Goal: Information Seeking & Learning: Learn about a topic

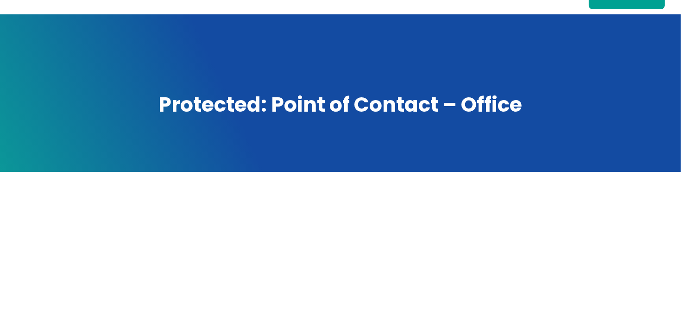
scroll to position [153, 0]
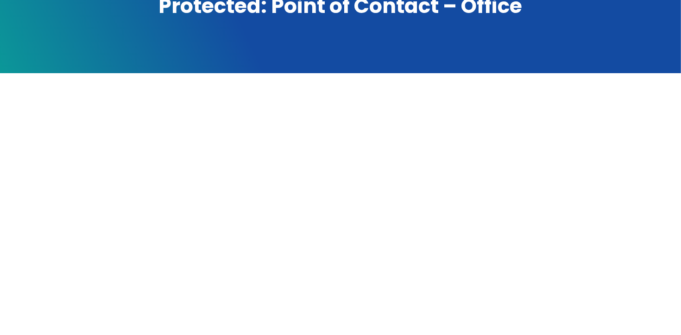
click at [612, 238] on div at bounding box center [340, 274] width 613 height 330
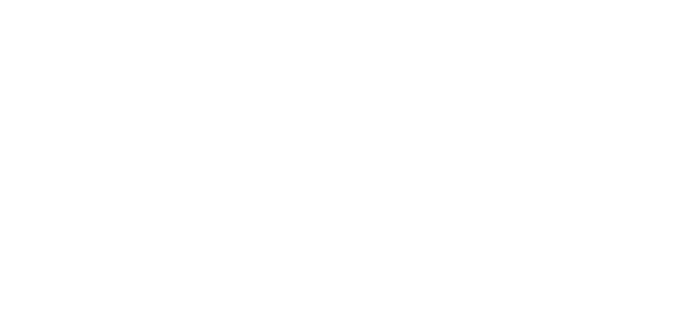
scroll to position [229, 0]
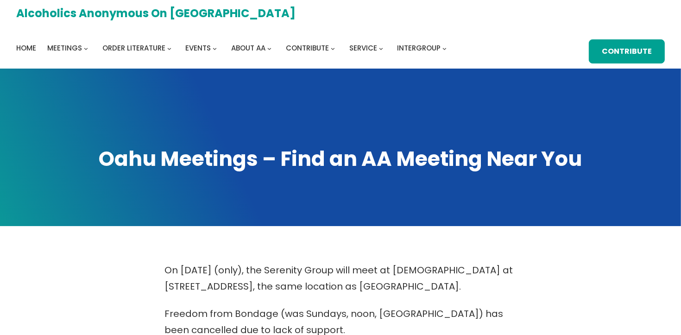
click at [117, 19] on link "Alcoholics Anonymous on [GEOGRAPHIC_DATA]" at bounding box center [156, 13] width 280 height 20
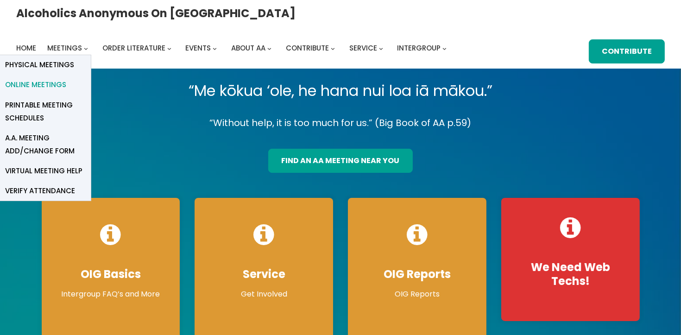
click at [66, 78] on span "Online Meetings" at bounding box center [35, 84] width 61 height 13
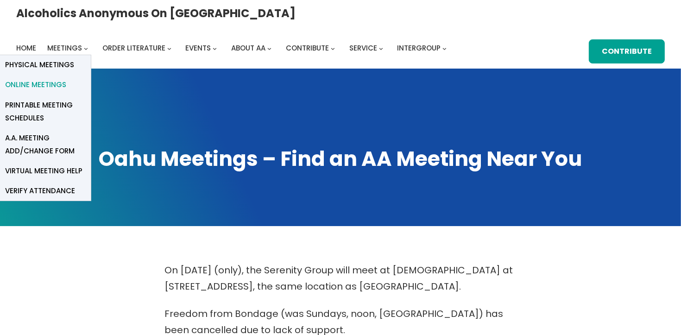
click at [66, 78] on span "Online Meetings" at bounding box center [35, 84] width 61 height 13
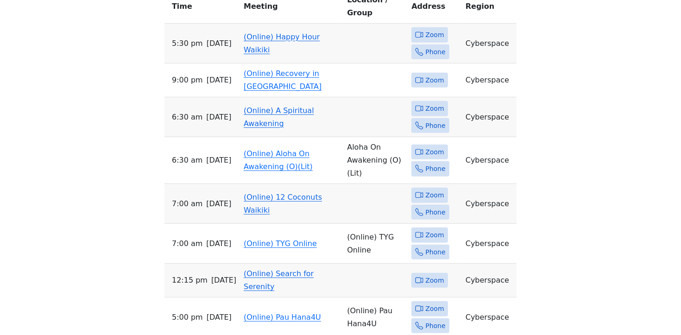
scroll to position [547, 0]
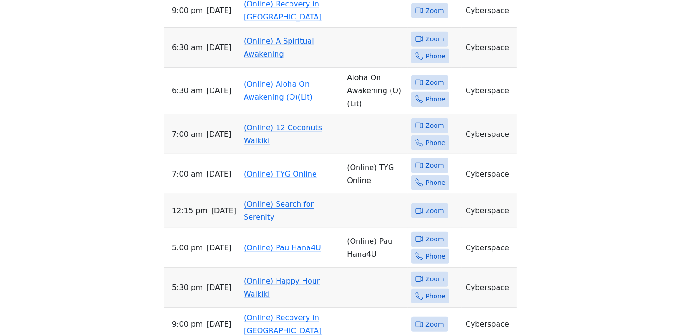
click at [290, 194] on td "(Online) Search for Serenity" at bounding box center [291, 211] width 103 height 34
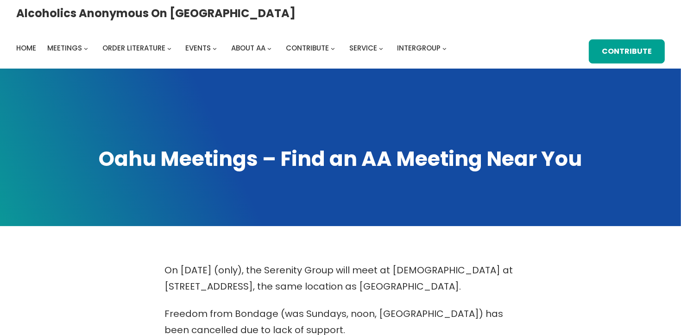
scroll to position [547, 0]
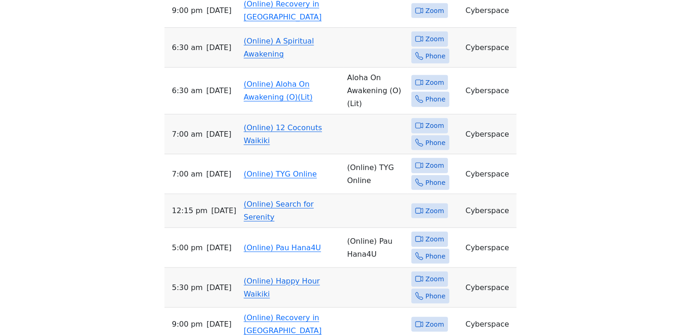
click at [288, 277] on link "(Online) Happy Hour Waikiki" at bounding box center [282, 288] width 76 height 22
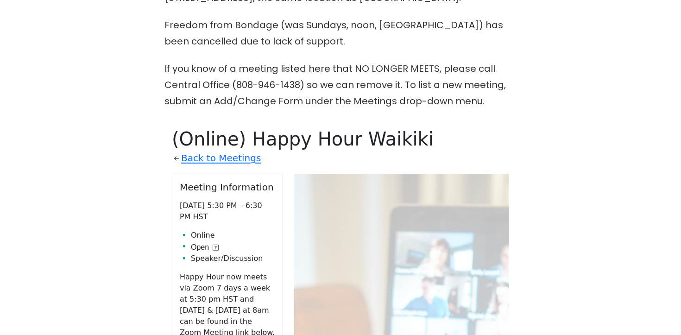
scroll to position [240, 0]
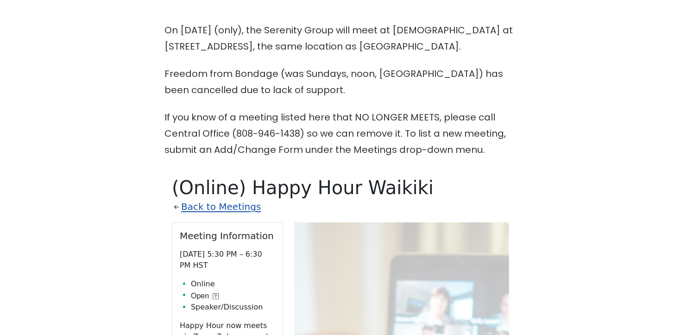
click at [233, 210] on link "Back to Meetings" at bounding box center [221, 207] width 80 height 16
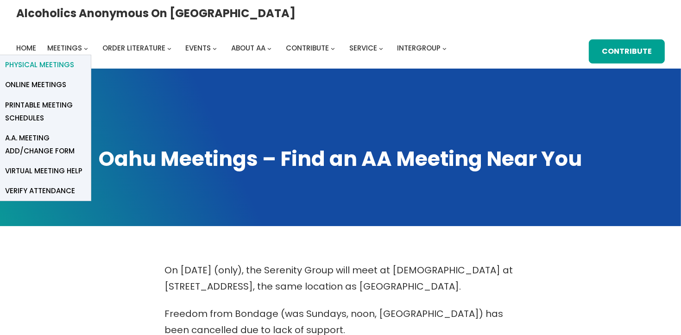
click at [74, 58] on span "Physical Meetings" at bounding box center [39, 64] width 69 height 13
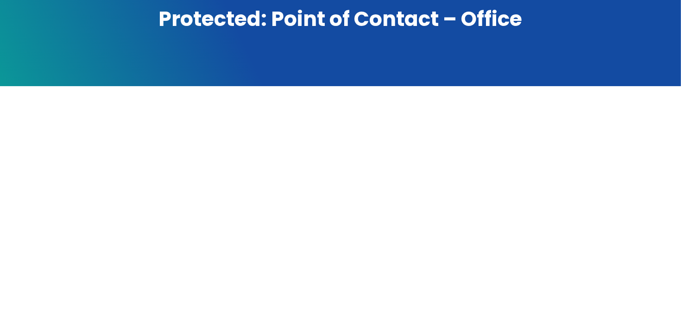
scroll to position [54, 0]
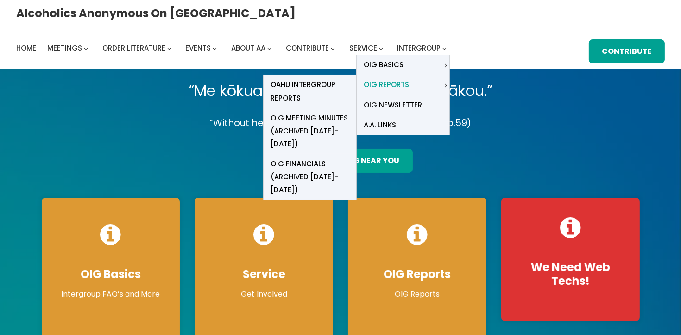
click at [409, 78] on span "OIG Reports" at bounding box center [386, 84] width 45 height 13
click at [350, 78] on span "Oahu Intergroup Reports" at bounding box center [310, 91] width 79 height 26
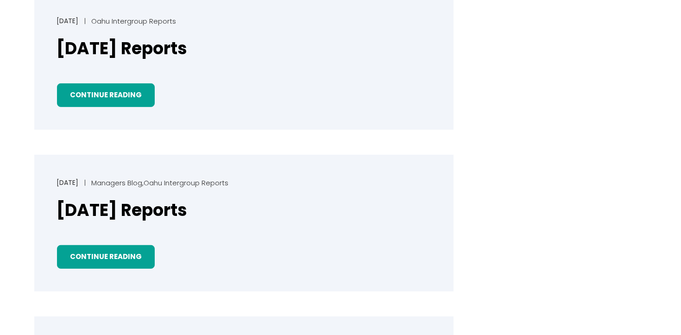
scroll to position [425, 0]
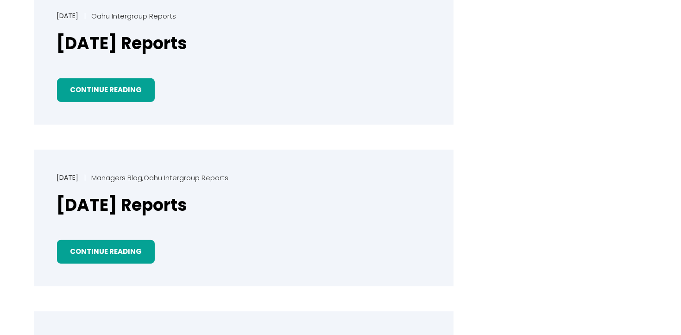
click at [124, 104] on div "[DATE] Oahu Intergroup Reports [DATE] Reports Continue Reading" at bounding box center [244, 56] width 420 height 137
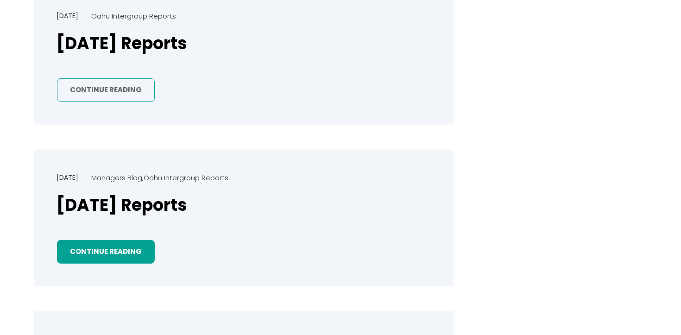
click at [132, 88] on link "Continue Reading" at bounding box center [106, 90] width 98 height 24
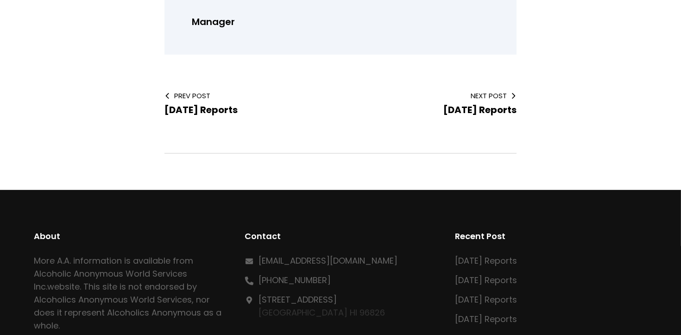
scroll to position [228, 0]
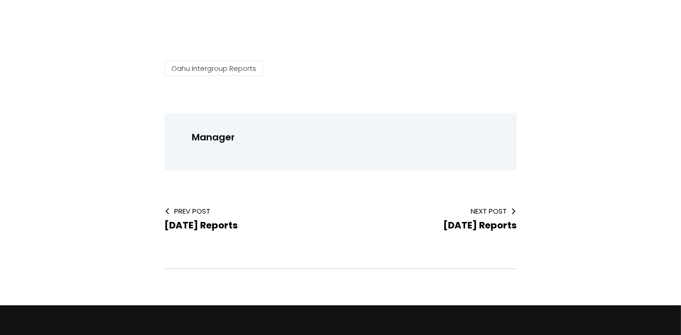
click at [241, 87] on div at bounding box center [341, 94] width 352 height 15
click at [248, 76] on div "Oahu Intergroup Reports Manager Prev Post June 2025 Reports Next Post August 20…" at bounding box center [340, 165] width 613 height 209
click at [256, 67] on link "Oahu Intergroup Reports" at bounding box center [214, 68] width 99 height 15
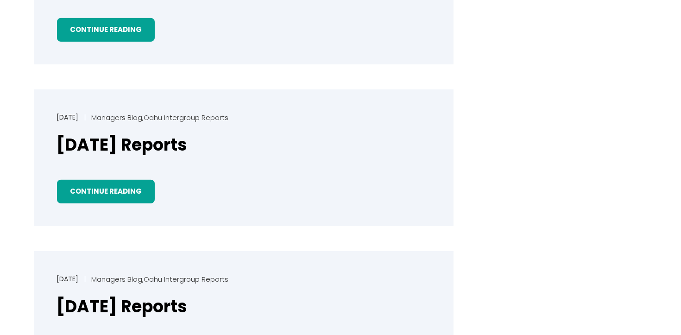
scroll to position [520, 0]
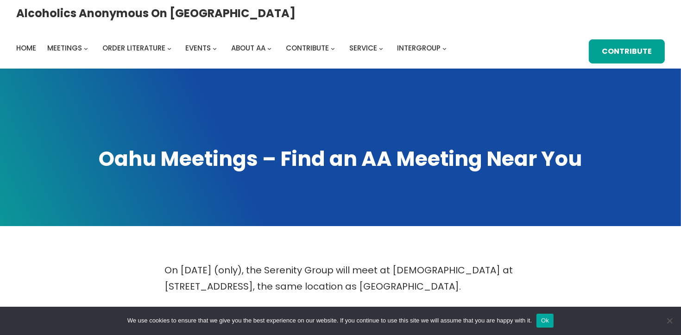
click at [545, 325] on button "Ok" at bounding box center [545, 321] width 17 height 14
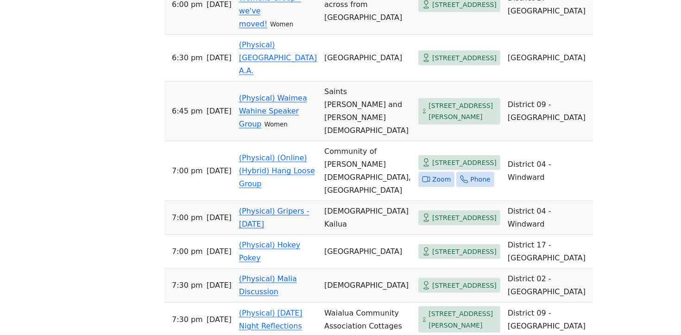
scroll to position [746, 0]
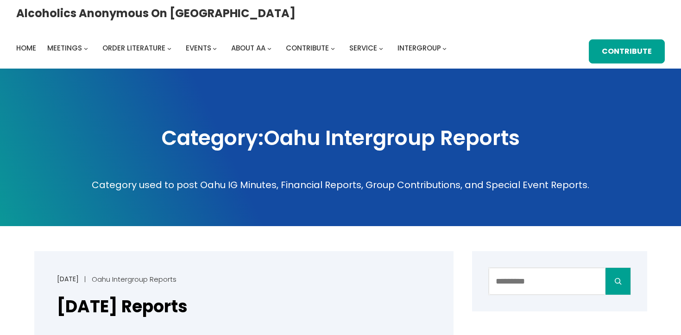
scroll to position [520, 0]
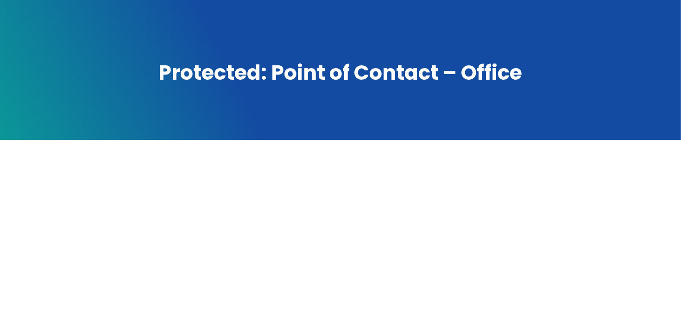
scroll to position [105, 0]
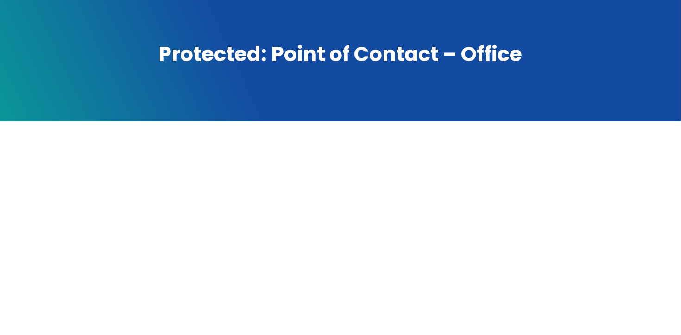
click at [554, 210] on div at bounding box center [340, 323] width 613 height 330
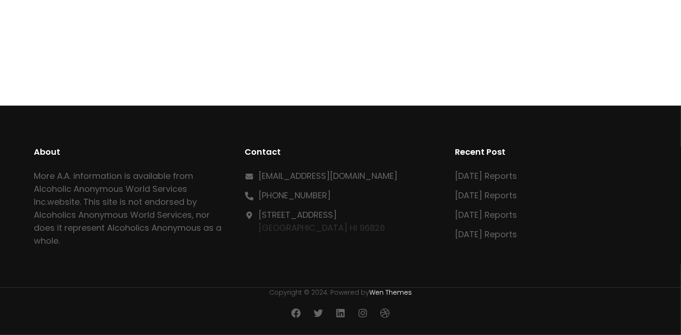
scroll to position [324, 0]
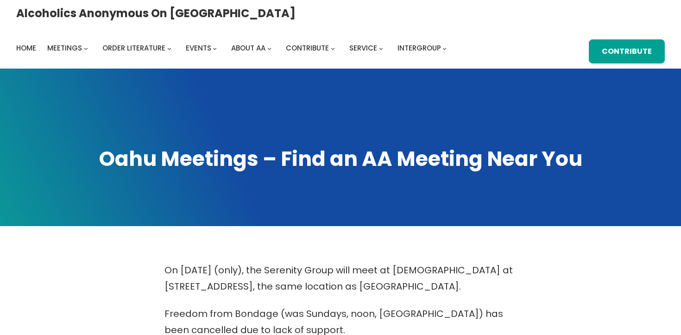
scroll to position [746, 0]
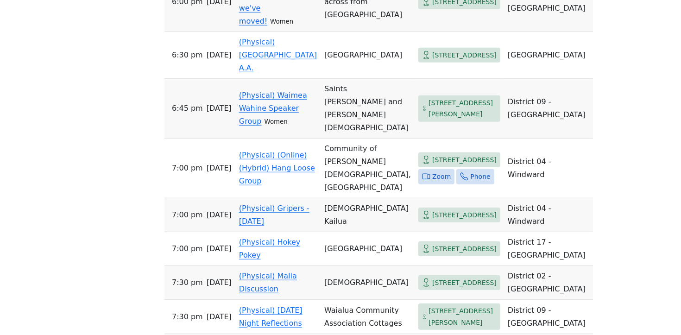
click at [127, 116] on div "On Sept 11 (only), the Serenity Group will meet at St. Peter’s Episcopal Church…" at bounding box center [340, 32] width 613 height 1033
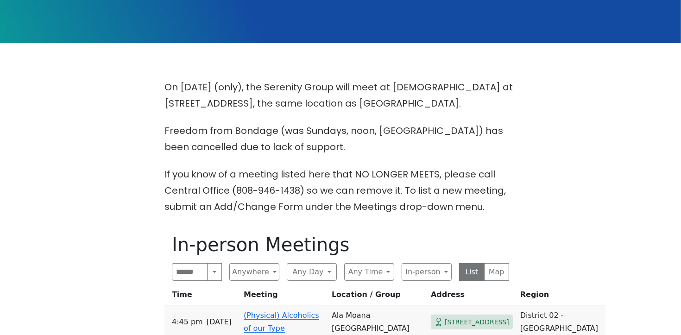
scroll to position [416, 0]
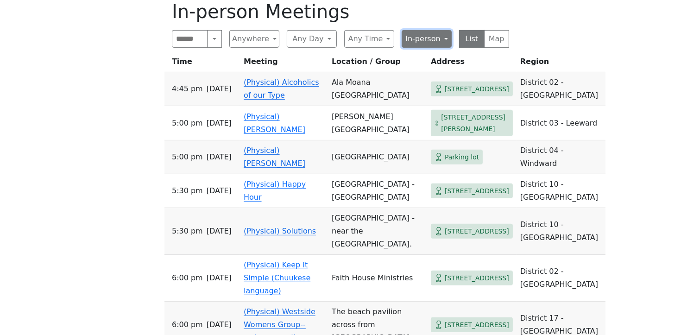
click at [434, 43] on button "In-person" at bounding box center [427, 39] width 50 height 18
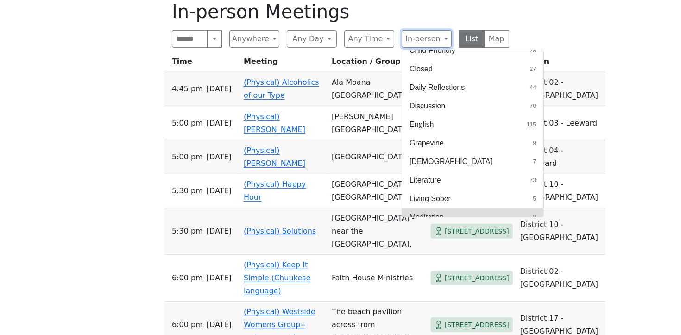
scroll to position [251, 0]
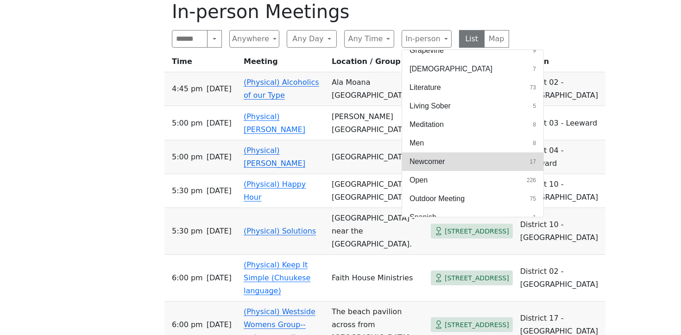
click at [522, 160] on button "Newcomer 17" at bounding box center [472, 162] width 141 height 19
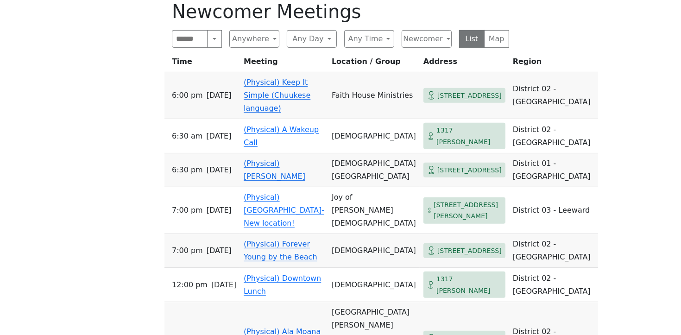
click at [655, 227] on div "Alcoholics Anonymous on Oahu Home Meetings Physical Meetings Online Meetings Pr…" at bounding box center [340, 313] width 681 height 1458
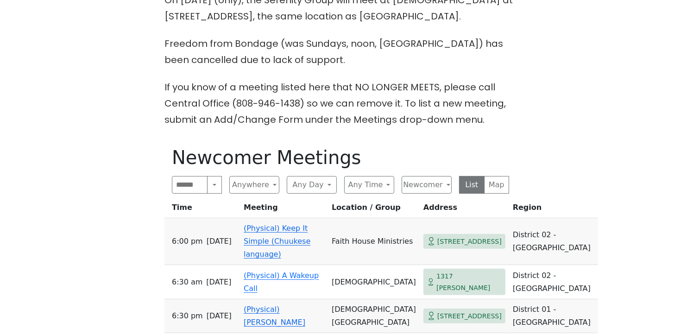
scroll to position [270, 0]
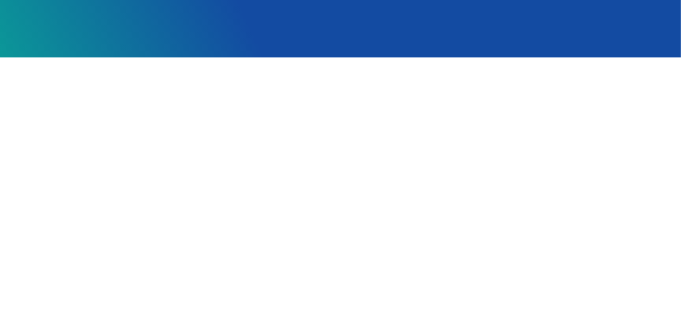
scroll to position [284, 0]
